Goal: Check status: Check status

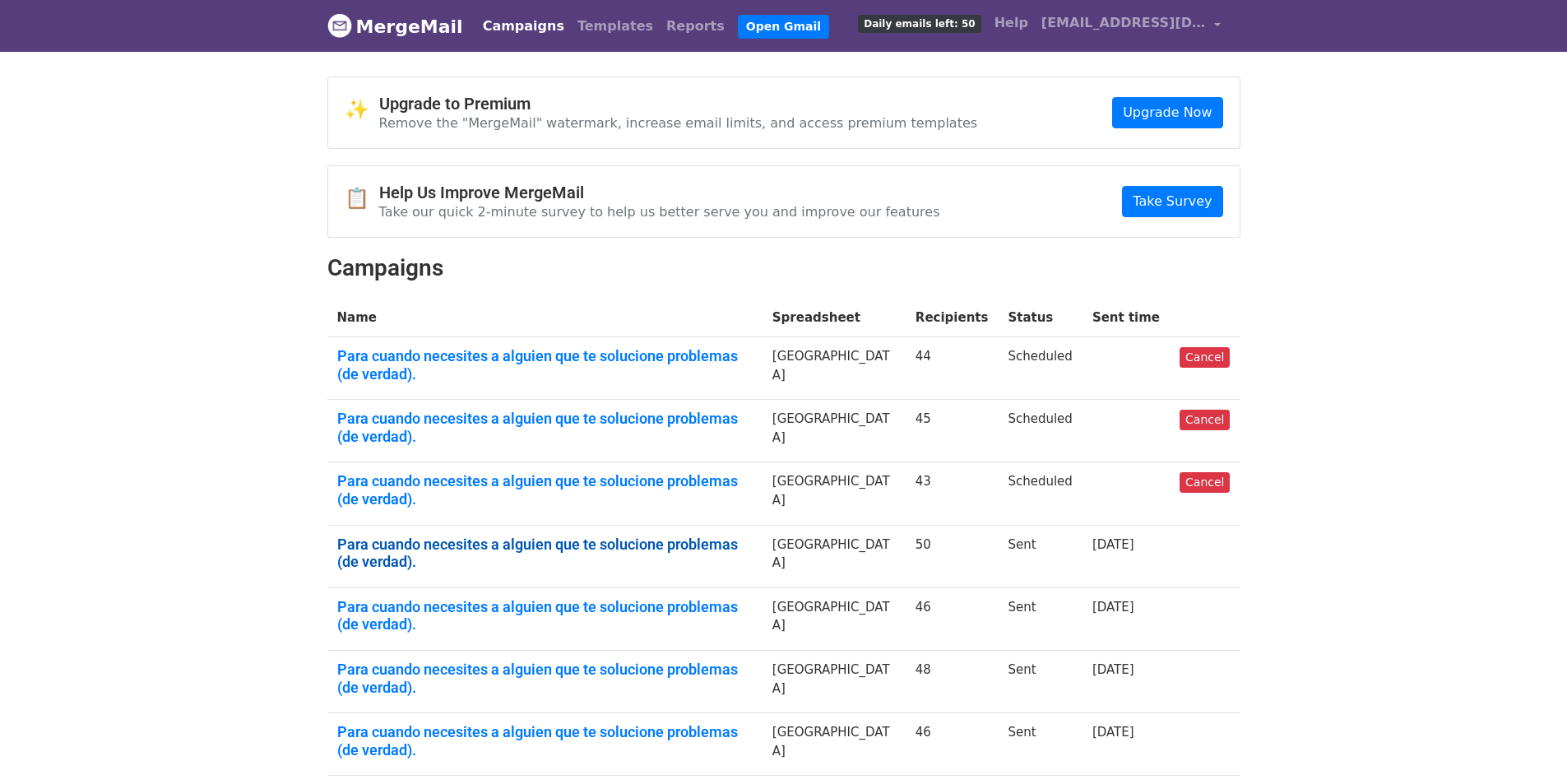
click at [653, 535] on link "Para cuando necesites a alguien que te solucione problemas (de verdad)." at bounding box center [544, 552] width 416 height 35
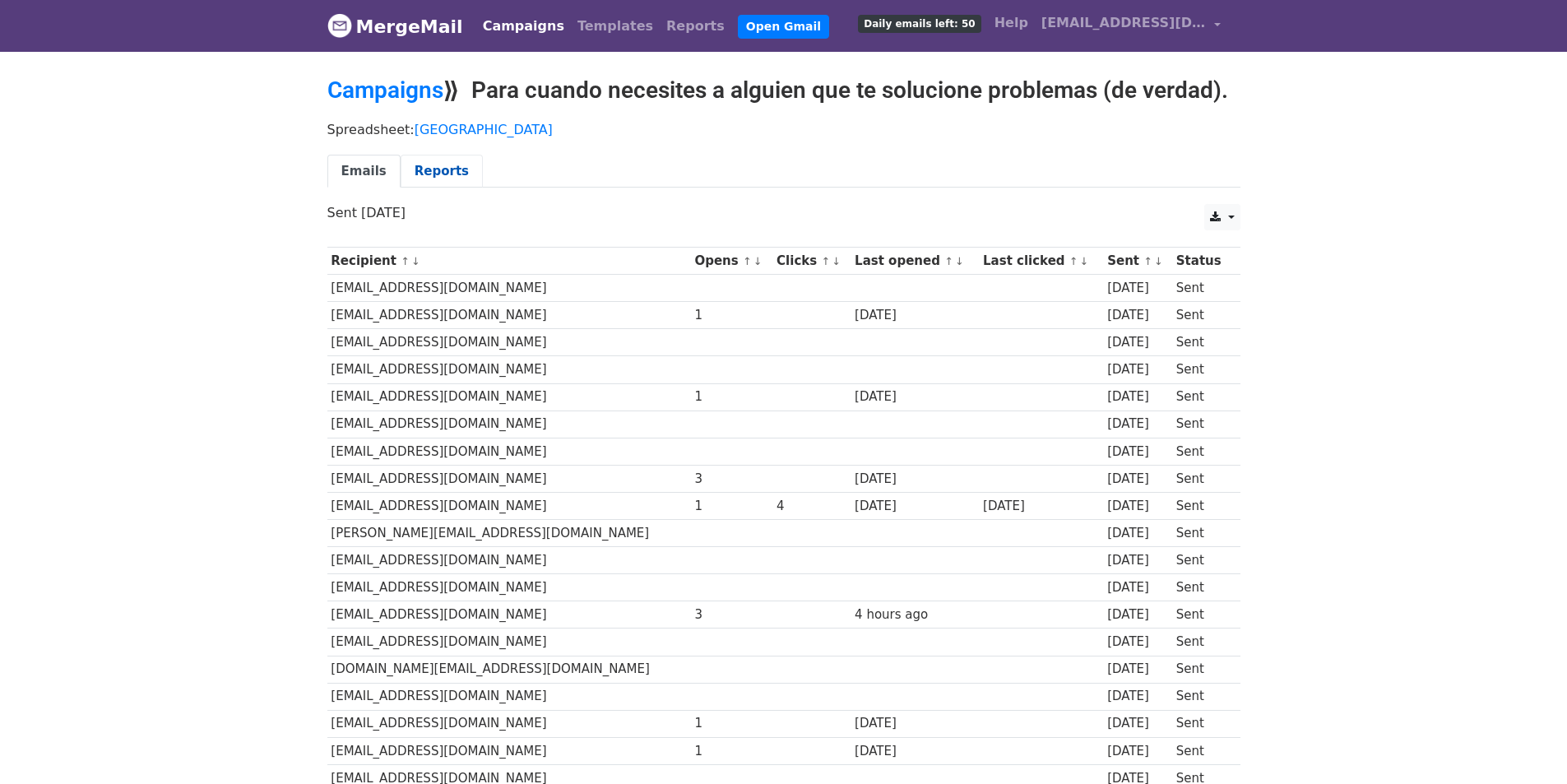
click at [437, 175] on link "Reports" at bounding box center [441, 171] width 82 height 33
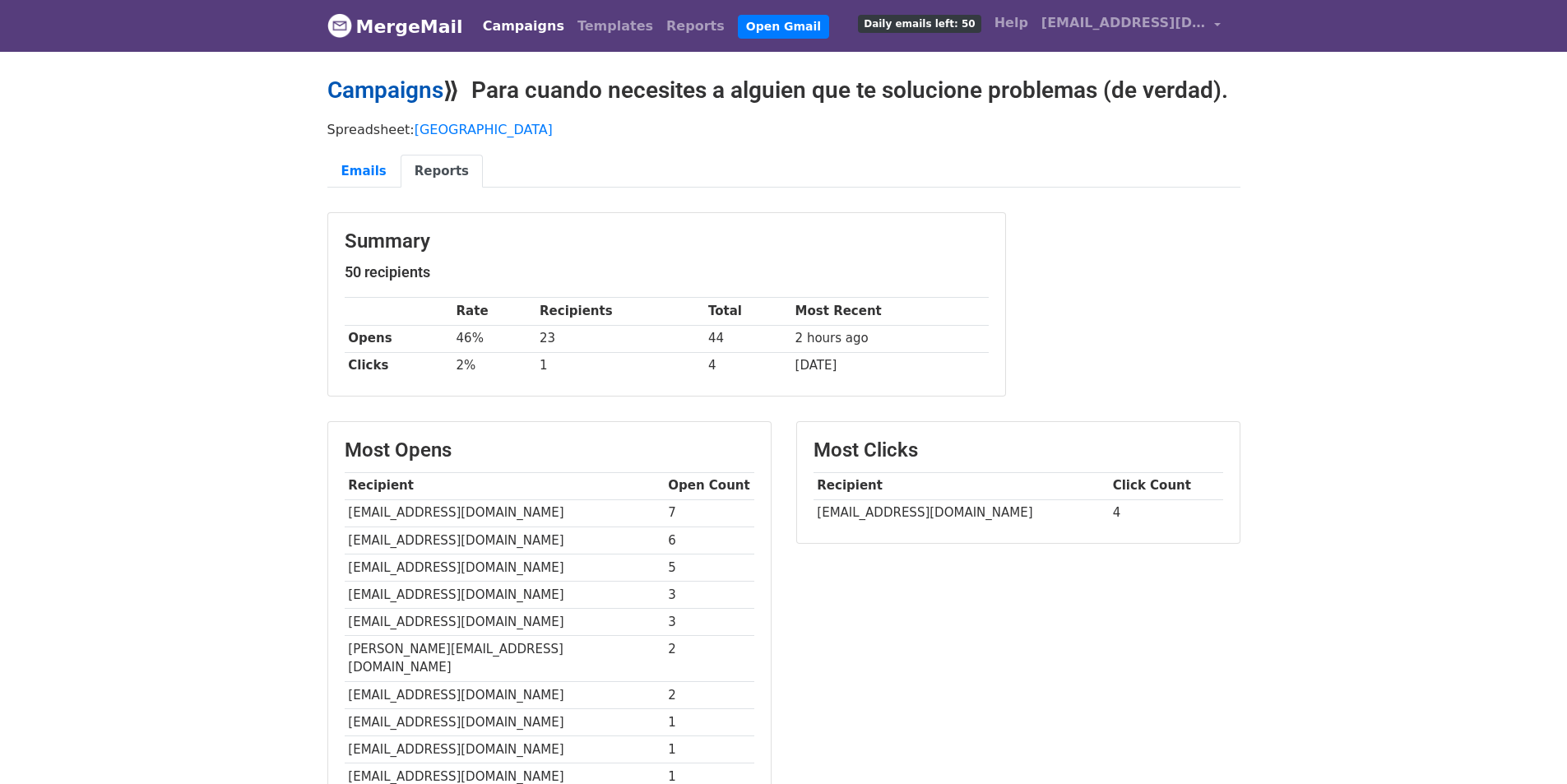
click at [427, 84] on link "Campaigns" at bounding box center [386, 90] width 116 height 27
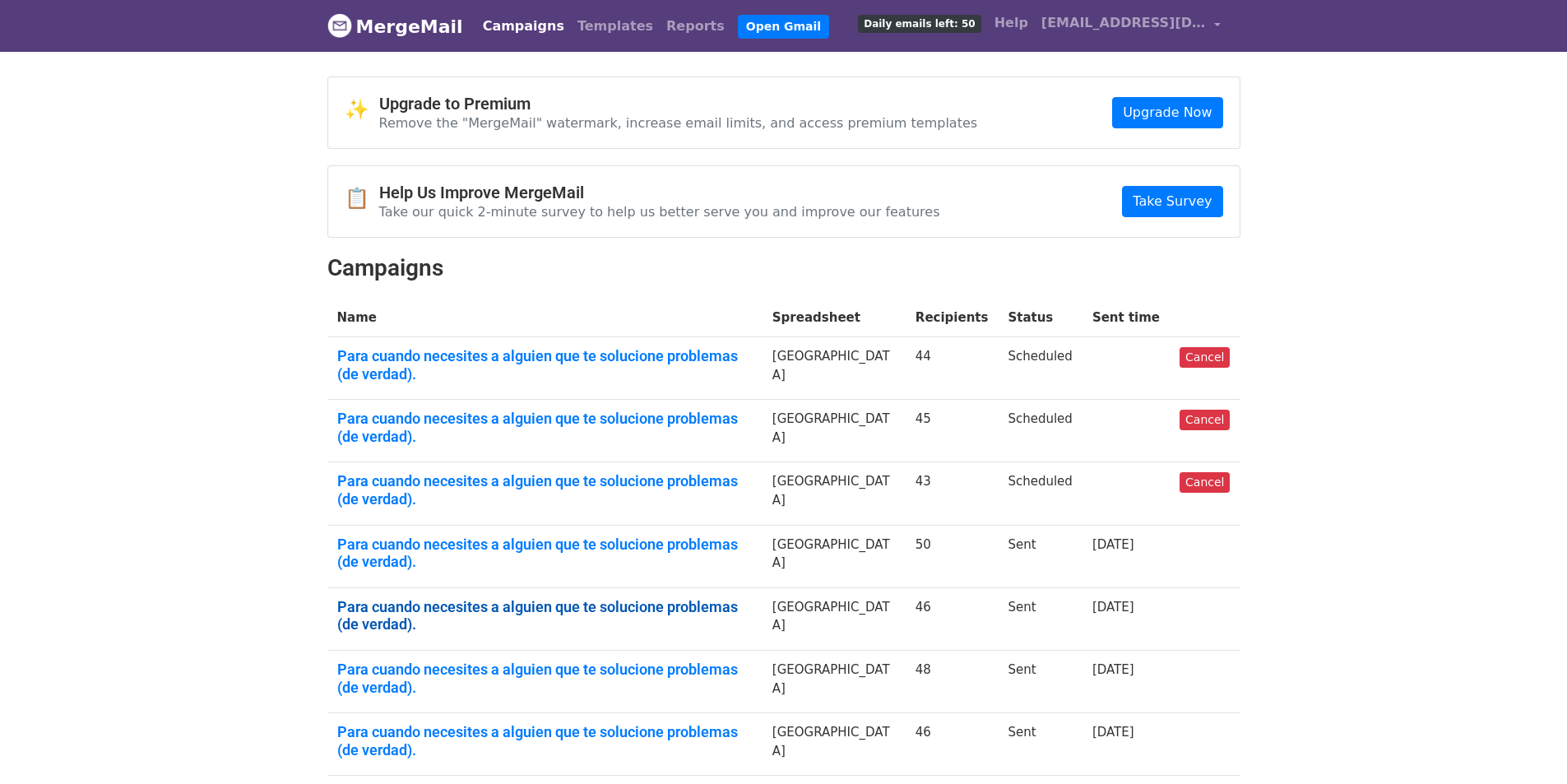
click at [582, 598] on link "Para cuando necesites a alguien que te solucione problemas (de verdad)." at bounding box center [544, 615] width 416 height 35
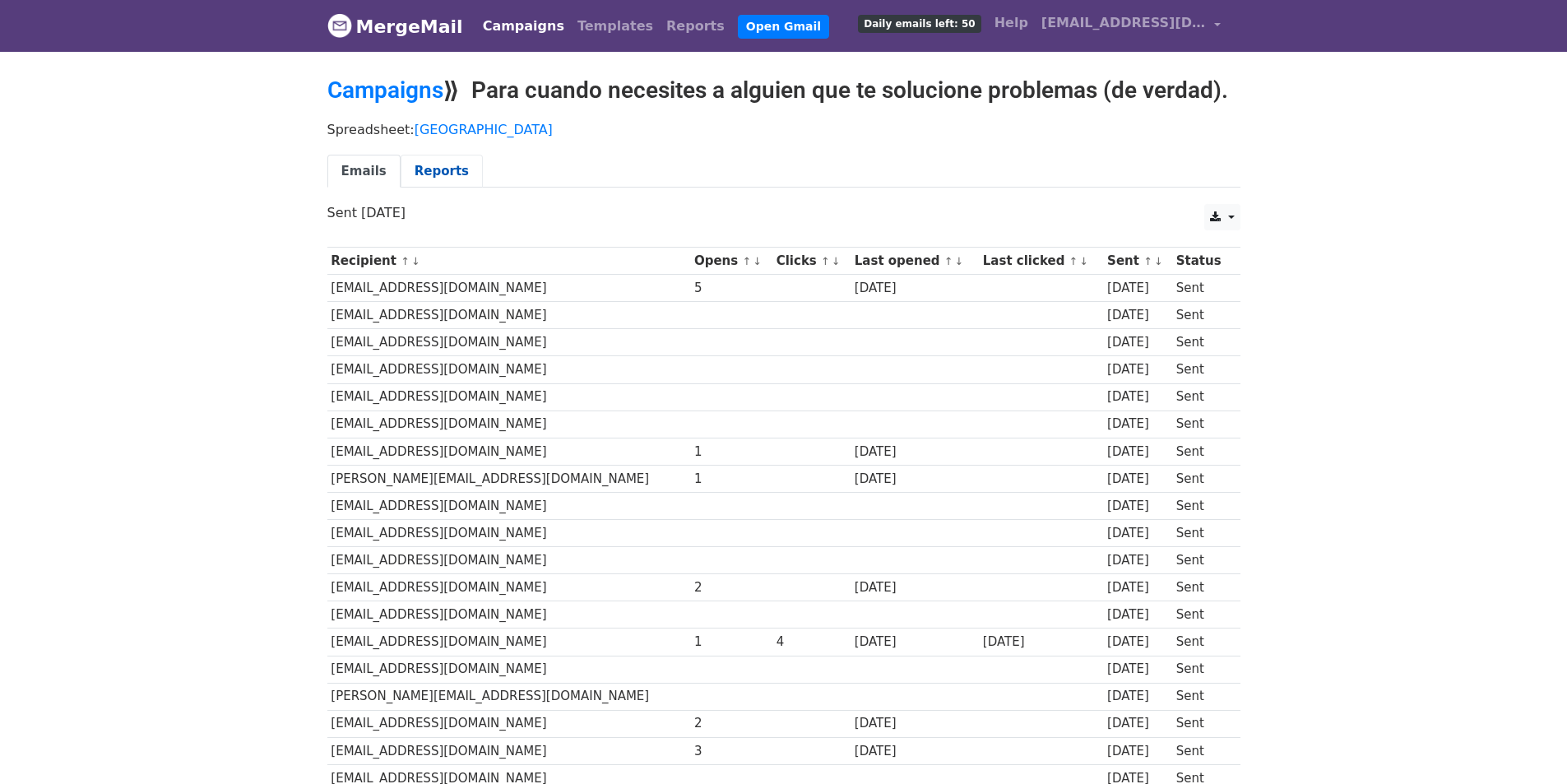
click at [415, 165] on link "Reports" at bounding box center [441, 171] width 82 height 33
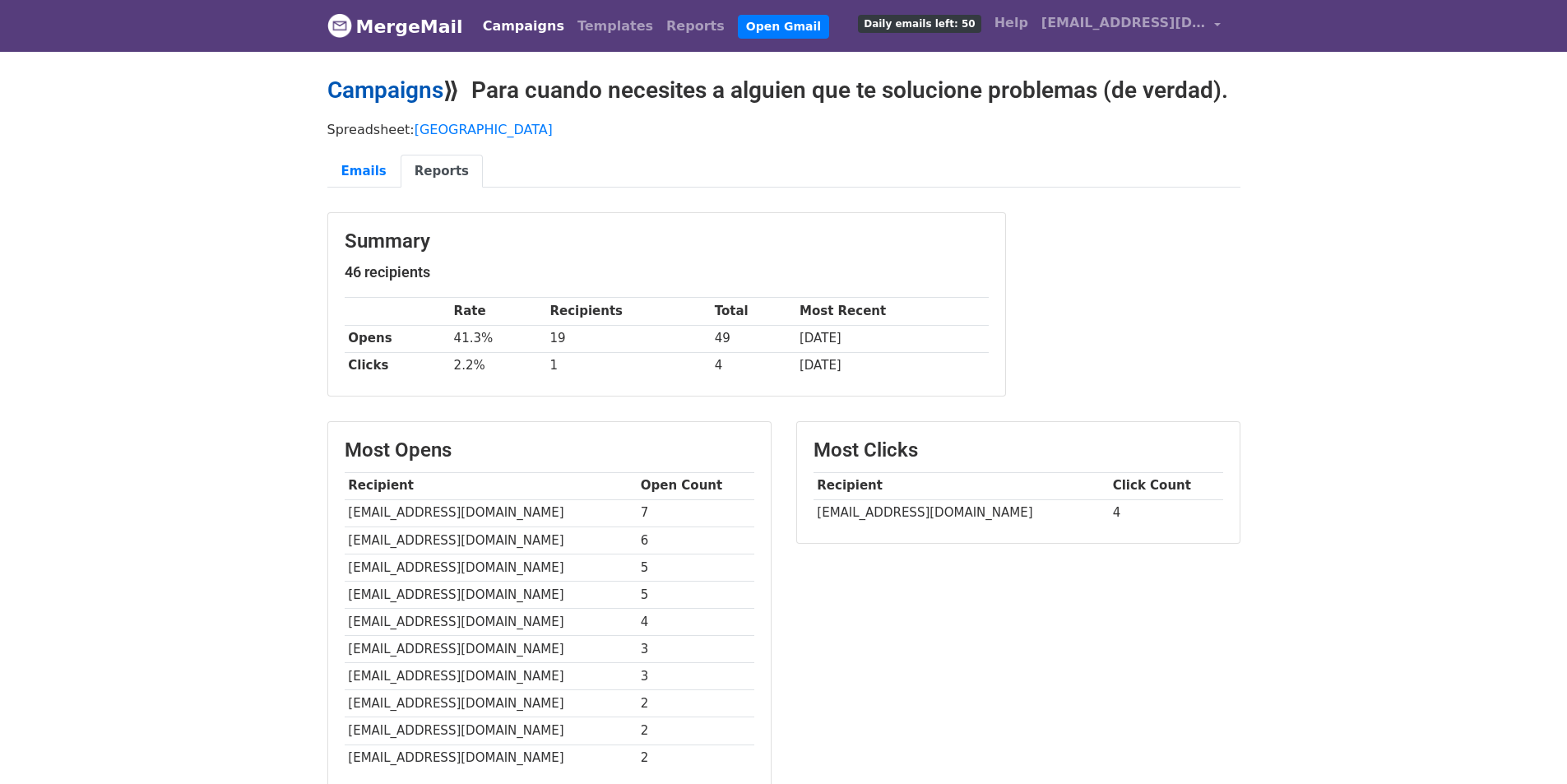
click at [389, 93] on link "Campaigns" at bounding box center [386, 90] width 116 height 27
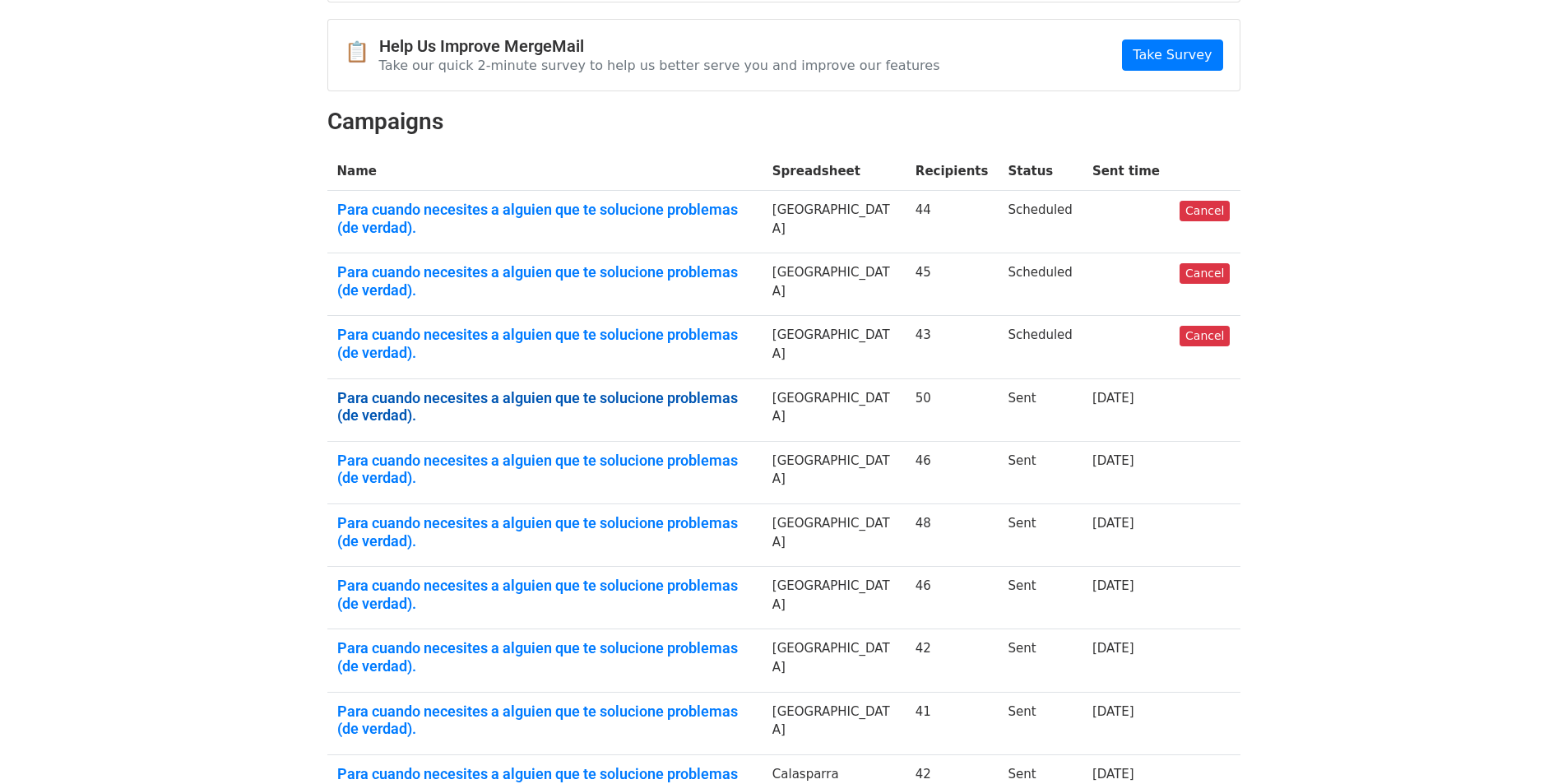
scroll to position [165, 0]
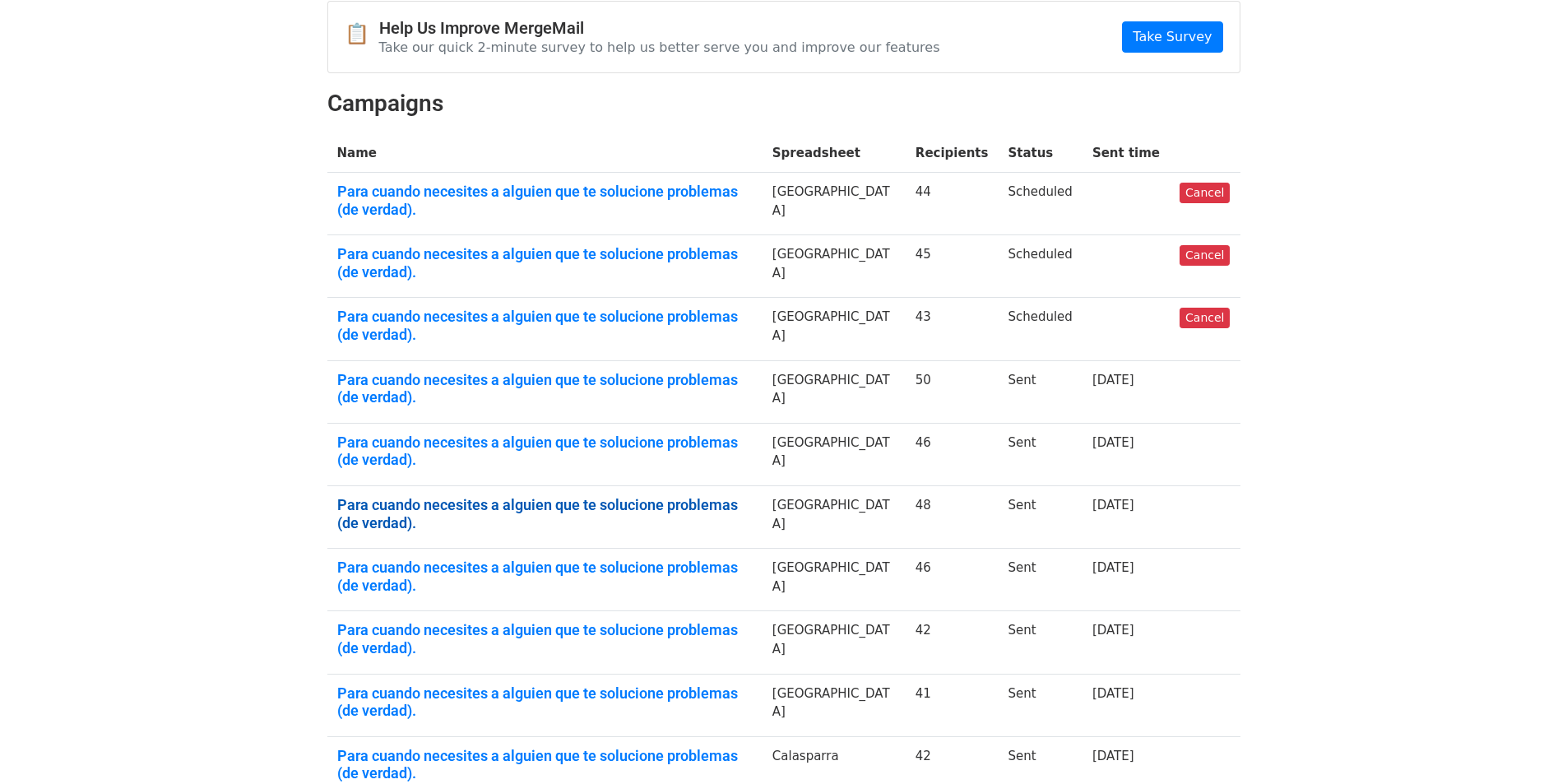
click at [694, 496] on link "Para cuando necesites a alguien que te solucione problemas (de verdad)." at bounding box center [544, 513] width 416 height 35
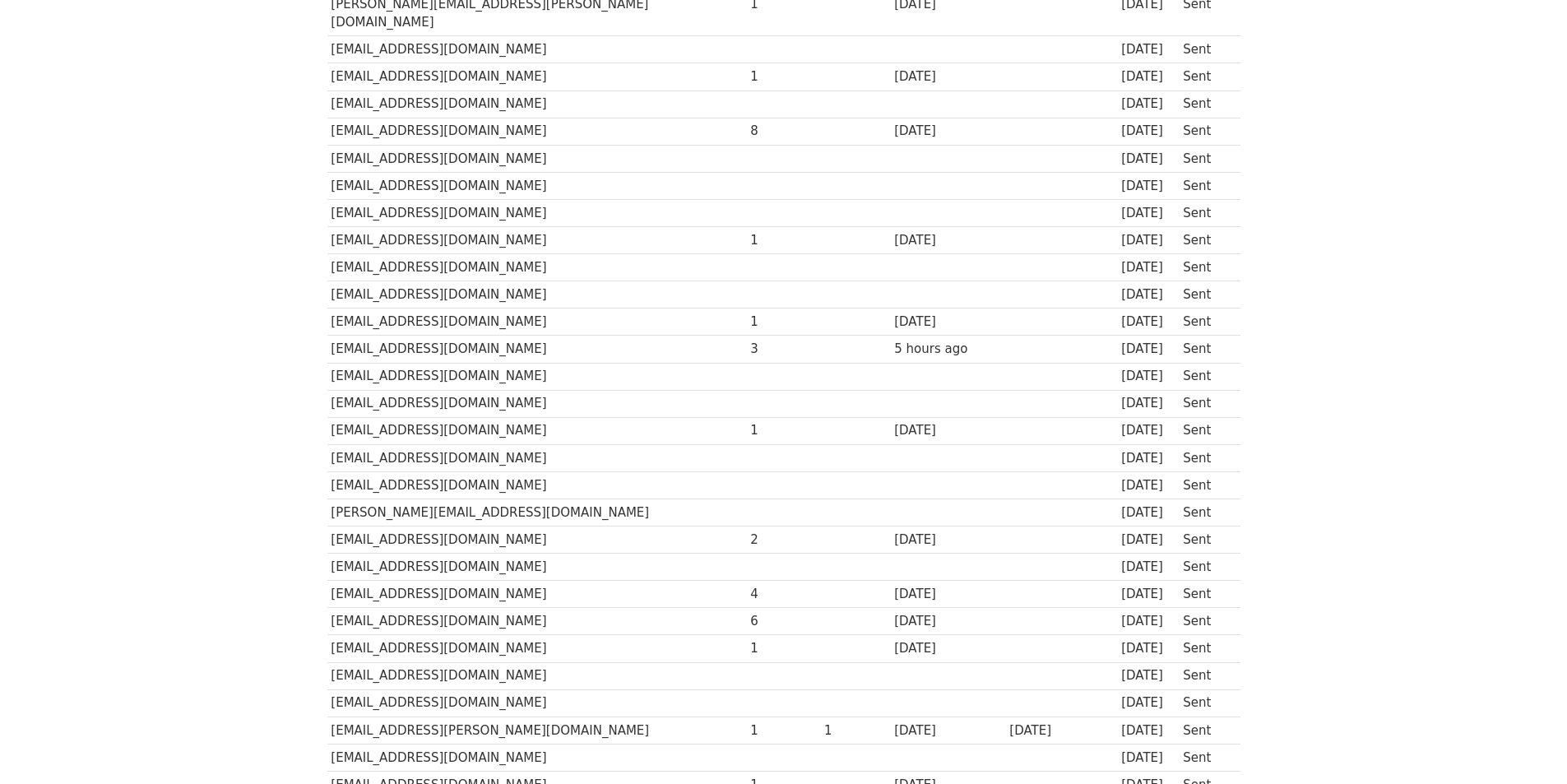
scroll to position [822, 0]
